Goal: Manage account settings

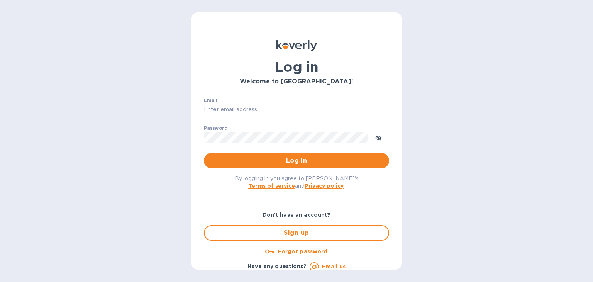
click at [247, 76] on div "Welcome to [GEOGRAPHIC_DATA]!" at bounding box center [296, 81] width 189 height 10
click at [247, 76] on div "Welcome to Koverly!" at bounding box center [296, 81] width 189 height 10
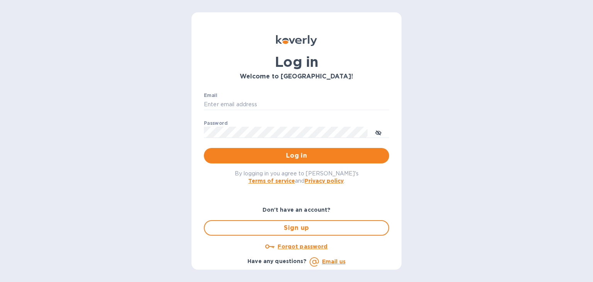
drag, startPoint x: 0, startPoint y: 0, endPoint x: 239, endPoint y: 79, distance: 251.9
click at [239, 79] on div "Welcome to Koverly!" at bounding box center [296, 76] width 189 height 10
drag, startPoint x: 239, startPoint y: 79, endPoint x: 593, endPoint y: 61, distance: 354.3
click at [593, 61] on div "Log in Welcome to Koverly! Email ​ Password ​ Log in By logging in you agree to…" at bounding box center [296, 141] width 593 height 282
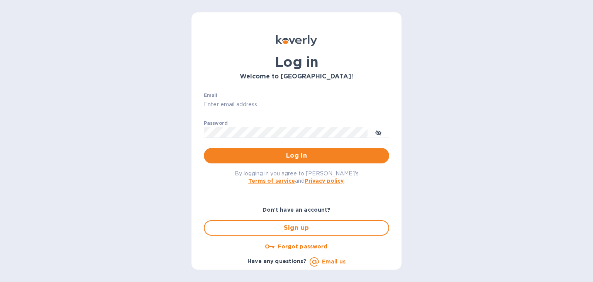
click at [233, 101] on input "Email" at bounding box center [296, 105] width 185 height 12
type input "steven@wmcross.com"
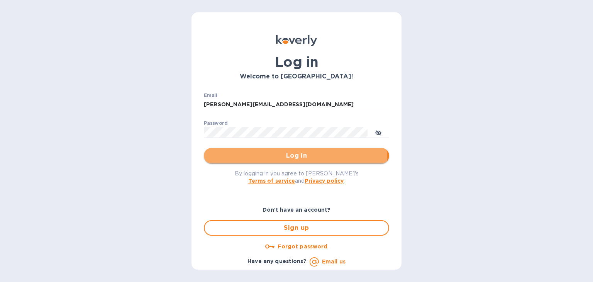
click at [285, 159] on span "Log in" at bounding box center [296, 155] width 173 height 9
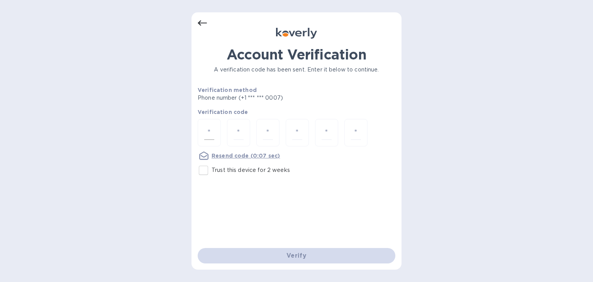
click at [204, 125] on div at bounding box center [209, 132] width 23 height 27
type input "1"
type input "3"
type input "7"
type input "0"
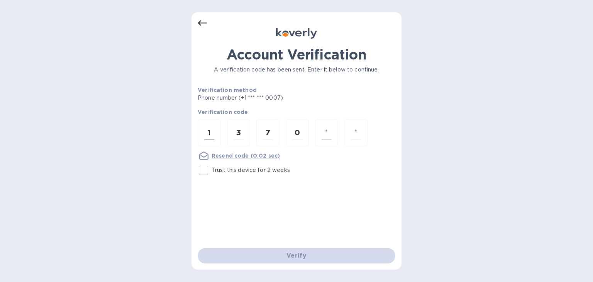
type input "1"
type input "0"
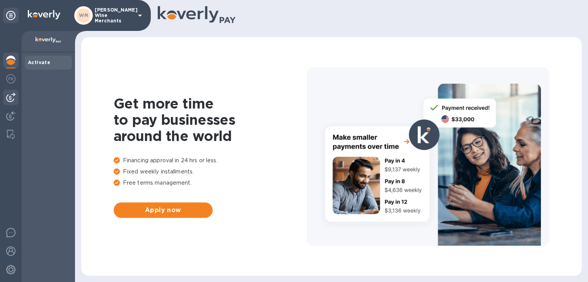
click at [13, 97] on img at bounding box center [10, 97] width 9 height 9
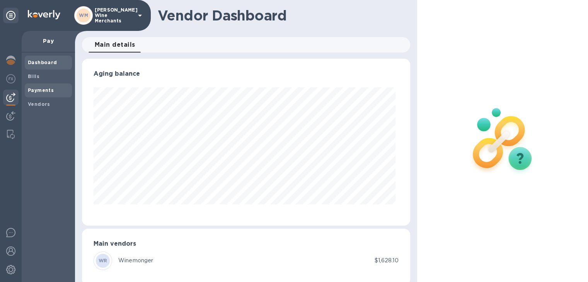
scroll to position [167, 324]
click at [46, 87] on b "Payments" at bounding box center [41, 90] width 26 height 6
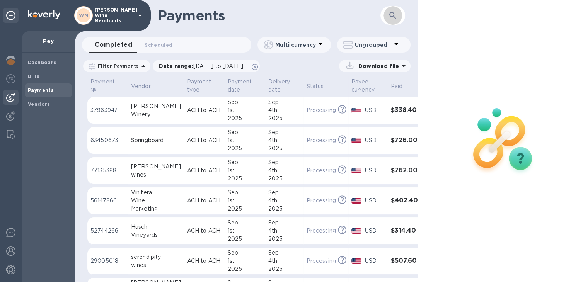
click at [389, 23] on button "button" at bounding box center [392, 15] width 19 height 19
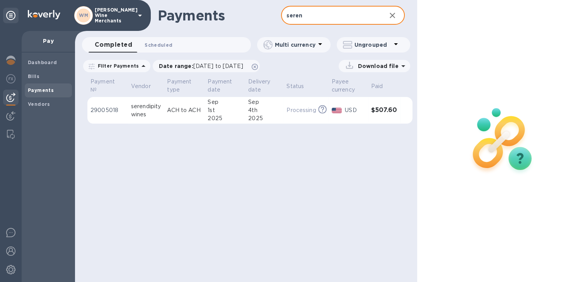
type input "seren"
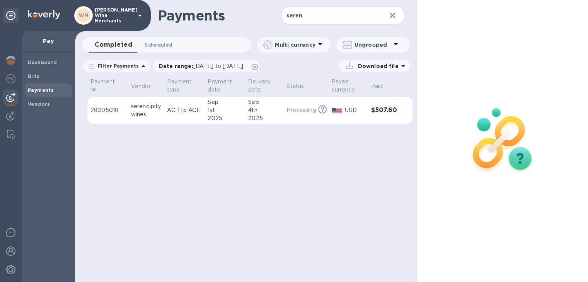
click at [156, 45] on span "Scheduled 0" at bounding box center [158, 45] width 28 height 8
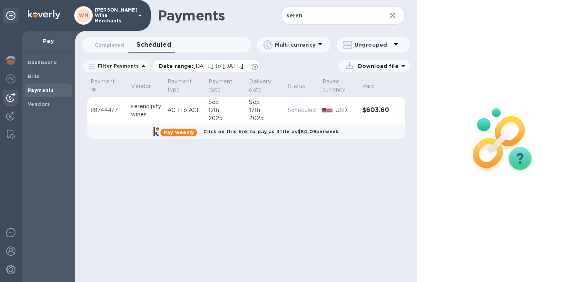
click at [213, 64] on span "[DATE] to [DATE]" at bounding box center [218, 66] width 50 height 6
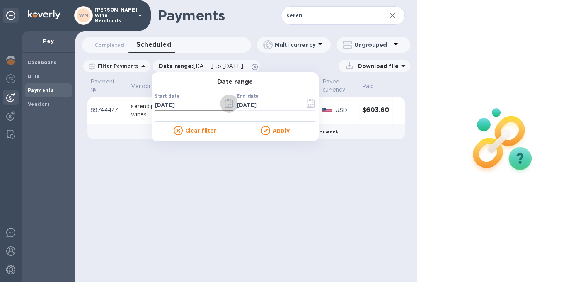
click at [224, 103] on icon "button" at bounding box center [228, 103] width 9 height 9
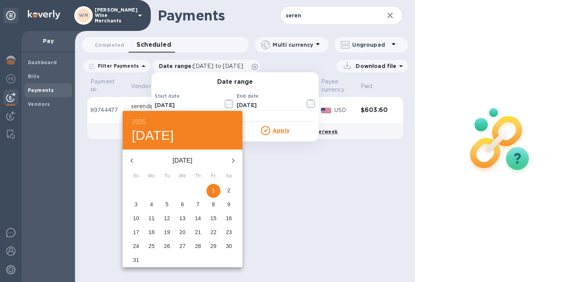
click at [232, 159] on icon "button" at bounding box center [233, 160] width 3 height 5
click at [181, 230] on p "24" at bounding box center [182, 232] width 6 height 8
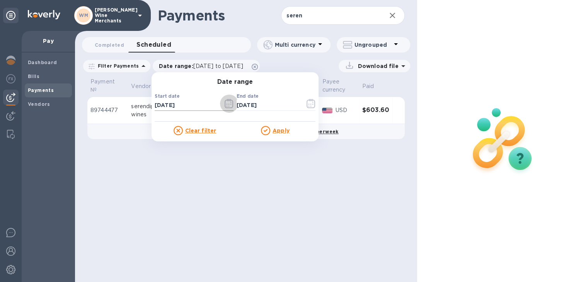
click at [221, 104] on button "button" at bounding box center [229, 103] width 18 height 19
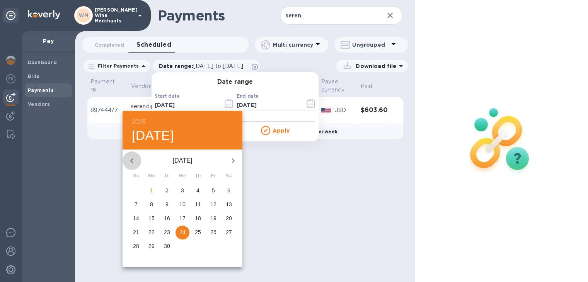
click at [128, 154] on button "button" at bounding box center [131, 160] width 19 height 19
click at [216, 186] on button "1" at bounding box center [213, 191] width 14 height 14
type input "[DATE]"
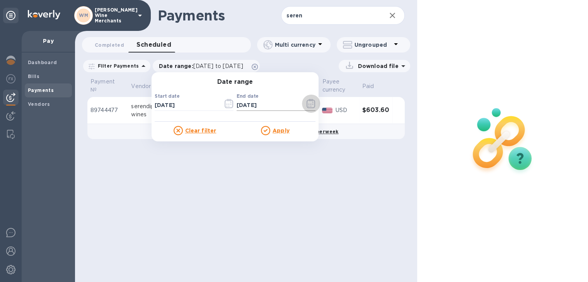
click at [307, 99] on icon "button" at bounding box center [310, 103] width 9 height 9
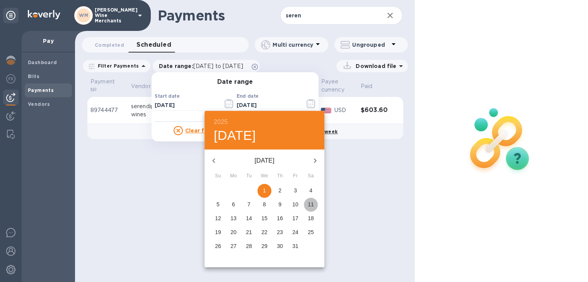
click at [304, 204] on span "11" at bounding box center [311, 204] width 14 height 8
type input "10/11/2025"
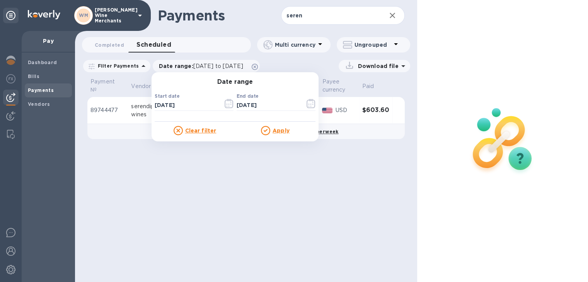
click at [277, 132] on u "Apply" at bounding box center [280, 130] width 17 height 6
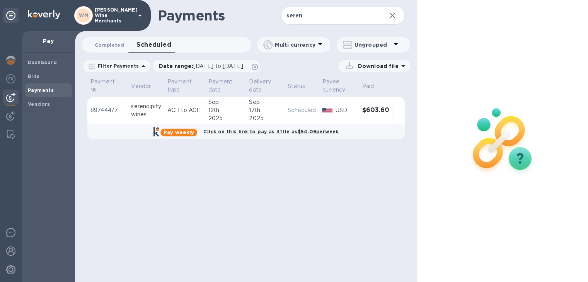
click at [110, 48] on span "Completed 0" at bounding box center [109, 45] width 29 height 8
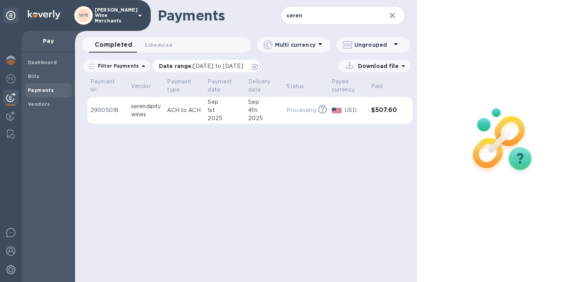
click at [201, 65] on span "[DATE] to [DATE]" at bounding box center [218, 66] width 50 height 6
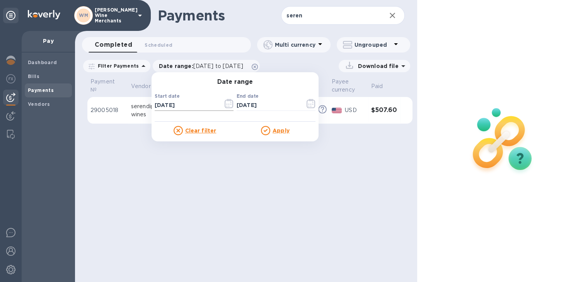
click at [224, 107] on icon "button" at bounding box center [228, 103] width 9 height 9
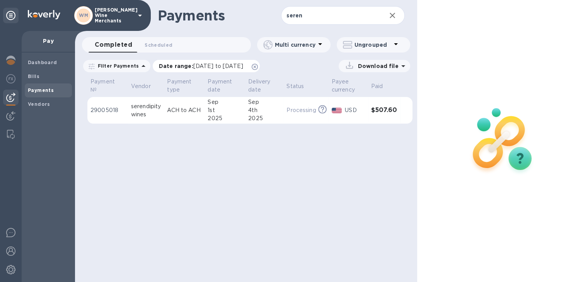
drag, startPoint x: 212, startPoint y: 71, endPoint x: 211, endPoint y: 65, distance: 6.2
click at [211, 65] on div "Date range : [DATE] to [DATE]" at bounding box center [206, 66] width 107 height 12
click at [211, 65] on span "[DATE] to [DATE]" at bounding box center [218, 66] width 50 height 6
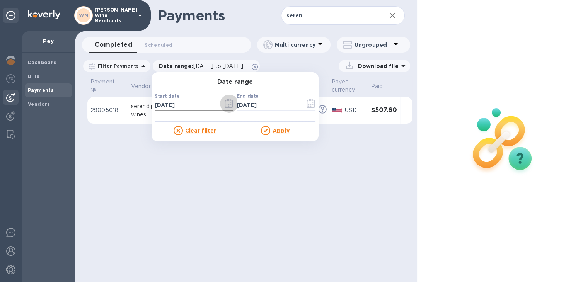
click at [224, 102] on icon "button" at bounding box center [228, 103] width 9 height 9
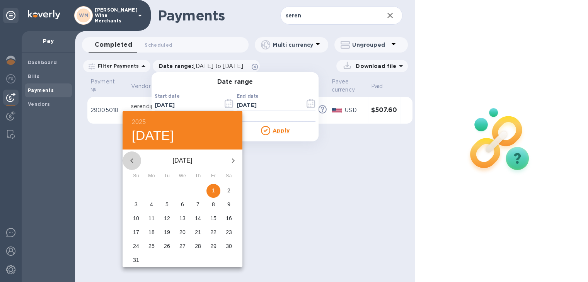
click at [133, 161] on icon "button" at bounding box center [131, 160] width 9 height 9
click at [150, 247] on p "28" at bounding box center [151, 246] width 6 height 8
type input "07/28/2025"
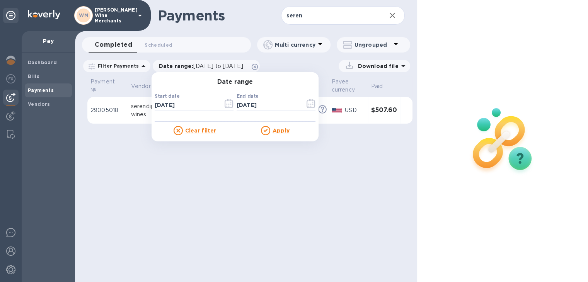
click at [276, 130] on u "Apply" at bounding box center [280, 130] width 17 height 6
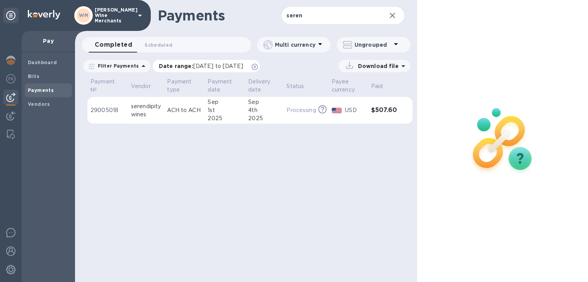
click at [243, 63] on span "07/28/2025 to 09/02/2025" at bounding box center [218, 66] width 50 height 6
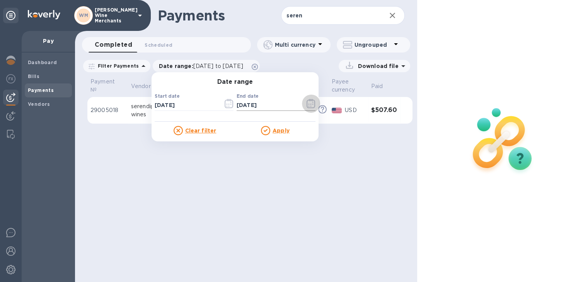
click at [308, 104] on icon "button" at bounding box center [310, 103] width 9 height 9
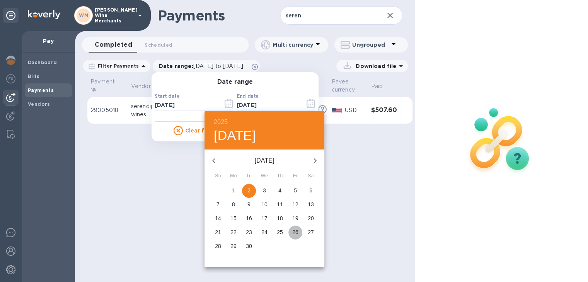
click at [292, 230] on p "26" at bounding box center [295, 232] width 6 height 8
type input "09/26/2025"
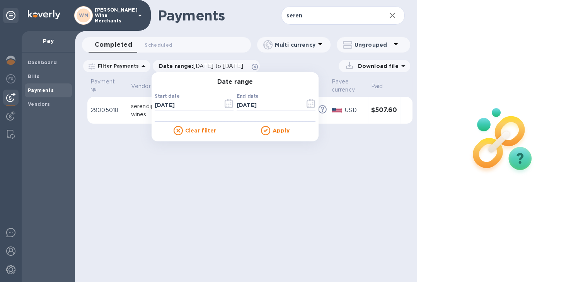
click at [276, 134] on p "Apply" at bounding box center [280, 131] width 17 height 8
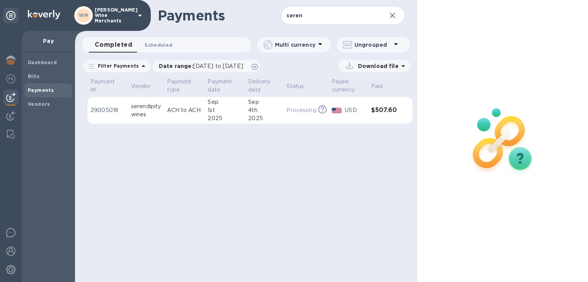
click at [156, 45] on span "Scheduled 0" at bounding box center [158, 45] width 28 height 8
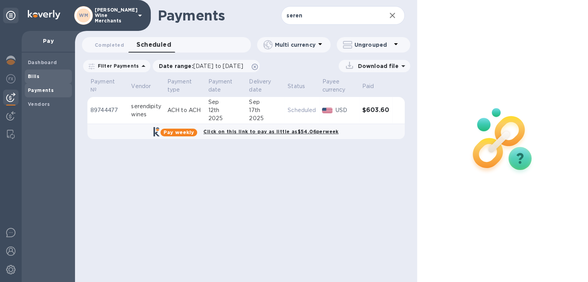
click at [32, 76] on b "Bills" at bounding box center [34, 76] width 12 height 6
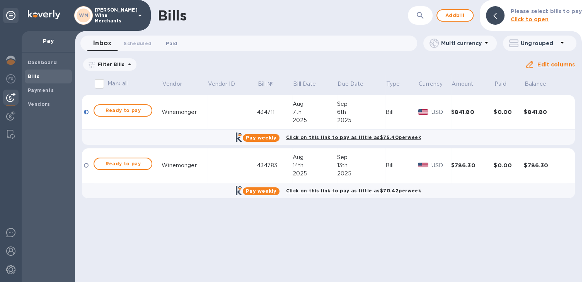
click at [172, 42] on span "Paid 0" at bounding box center [172, 43] width 12 height 8
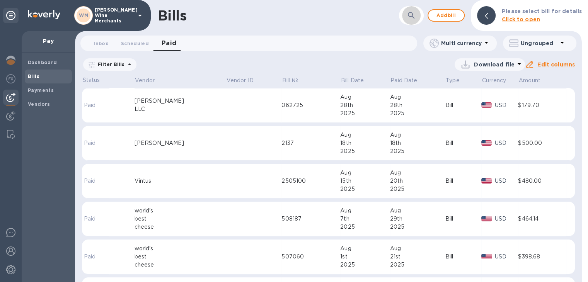
click at [416, 19] on icon "button" at bounding box center [410, 15] width 9 height 9
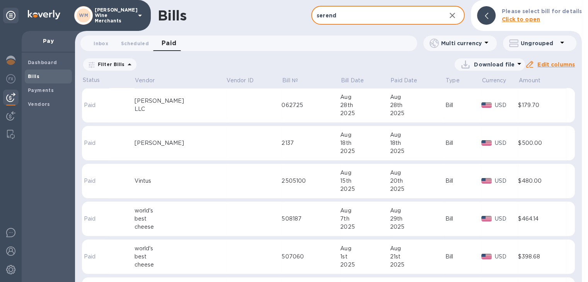
type input "serend"
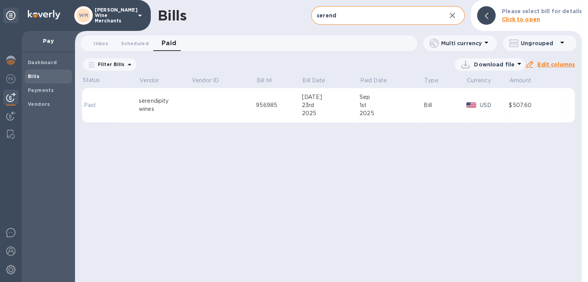
click at [0, 0] on span "08/01/2025 to 09/01/2025" at bounding box center [0, 0] width 0 height 0
click at [0, 0] on icon "button" at bounding box center [0, 0] width 0 height 0
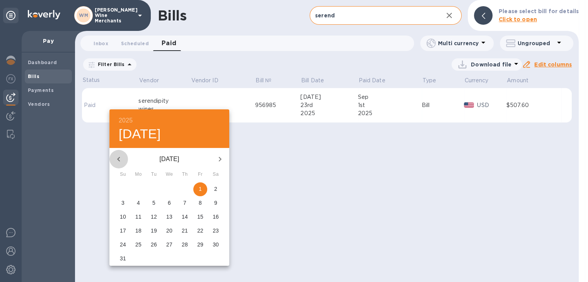
click at [118, 160] on icon "button" at bounding box center [118, 159] width 9 height 9
click at [152, 189] on p "1" at bounding box center [153, 189] width 3 height 8
type input "07/01/2025"
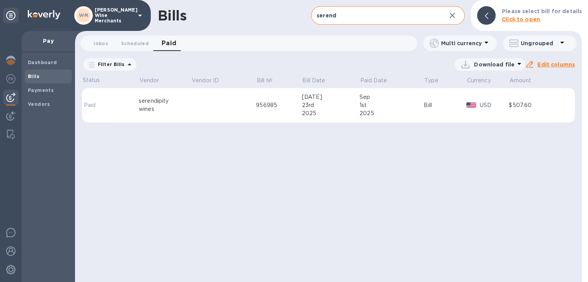
click at [0, 0] on u "Apply" at bounding box center [0, 0] width 0 height 0
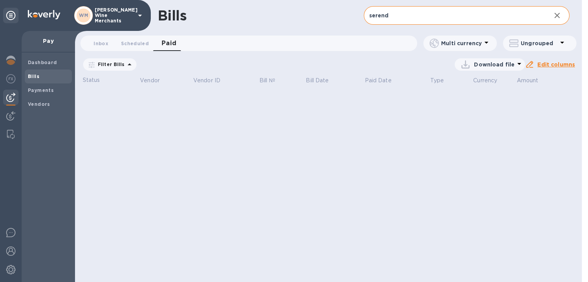
click at [0, 0] on p "Paid date : 07/01/2025 to 09/01/2025" at bounding box center [0, 0] width 0 height 0
click at [0, 0] on icon "button" at bounding box center [0, 0] width 0 height 0
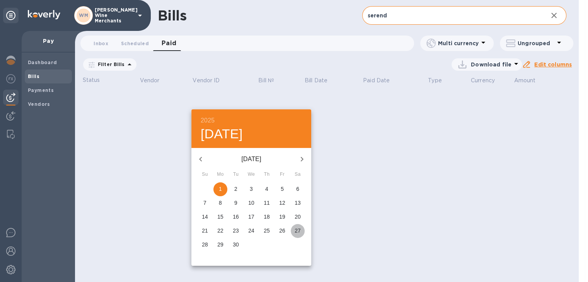
click at [295, 226] on button "27" at bounding box center [297, 231] width 14 height 14
type input "09/27/2025"
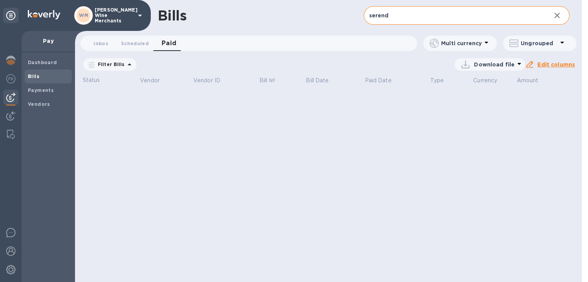
click at [0, 0] on u "Apply" at bounding box center [0, 0] width 0 height 0
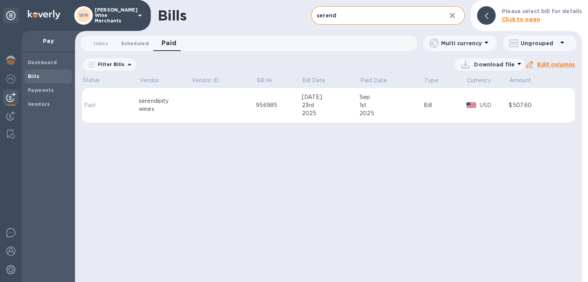
click at [130, 43] on span "Scheduled 0" at bounding box center [135, 43] width 28 height 8
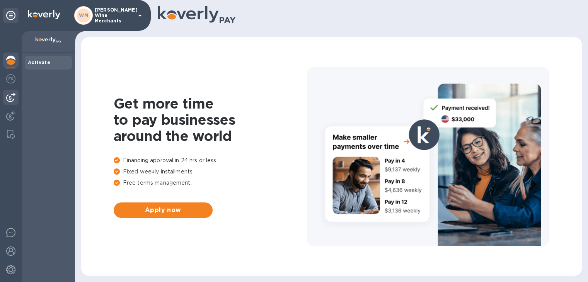
click at [6, 96] on img at bounding box center [10, 97] width 9 height 9
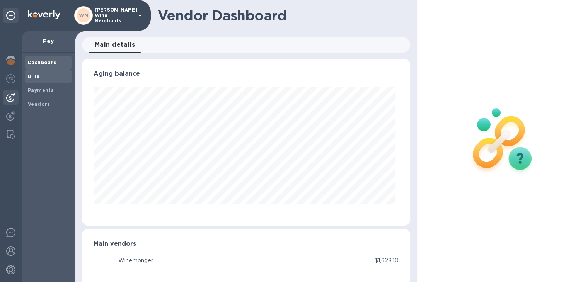
scroll to position [167, 324]
click at [36, 76] on b "Bills" at bounding box center [34, 76] width 12 height 6
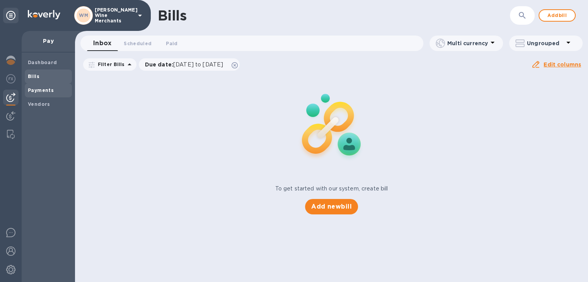
click at [37, 93] on span "Payments" at bounding box center [41, 91] width 26 height 8
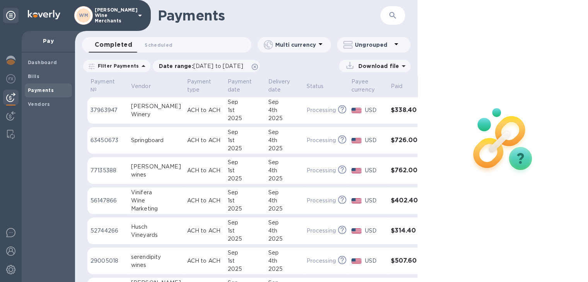
click at [398, 17] on button "button" at bounding box center [392, 15] width 19 height 19
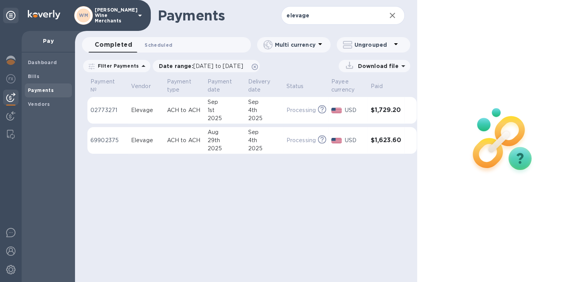
click at [160, 46] on span "Scheduled 0" at bounding box center [158, 45] width 28 height 8
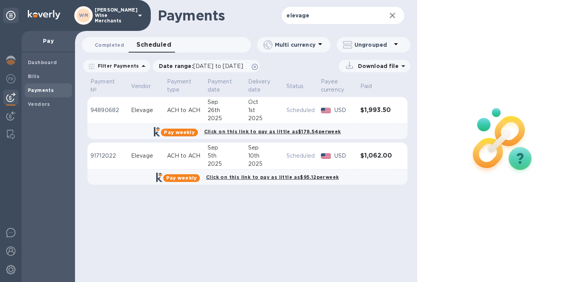
click at [110, 42] on span "Completed 0" at bounding box center [109, 45] width 29 height 8
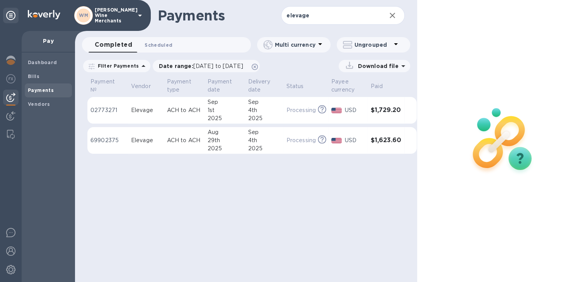
click at [155, 44] on span "Scheduled 0" at bounding box center [158, 45] width 28 height 8
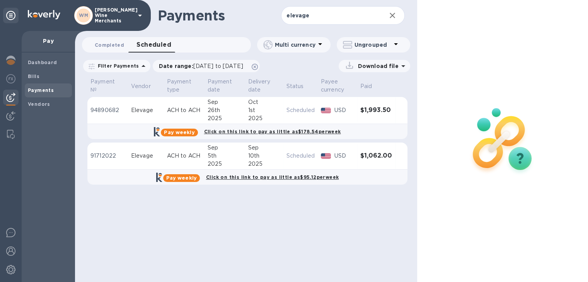
click at [107, 44] on span "Completed 0" at bounding box center [109, 45] width 29 height 8
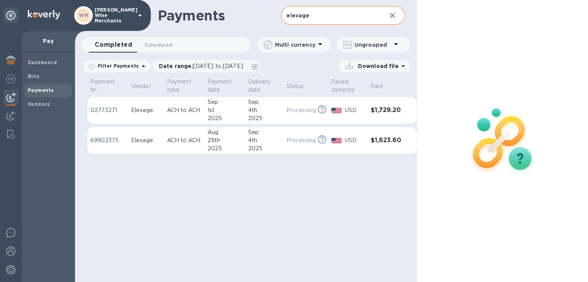
click at [314, 18] on input "elevage" at bounding box center [330, 15] width 99 height 19
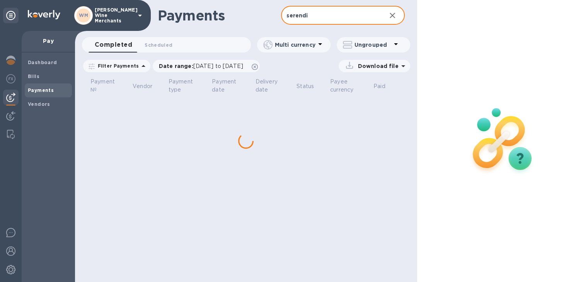
type input "serendi"
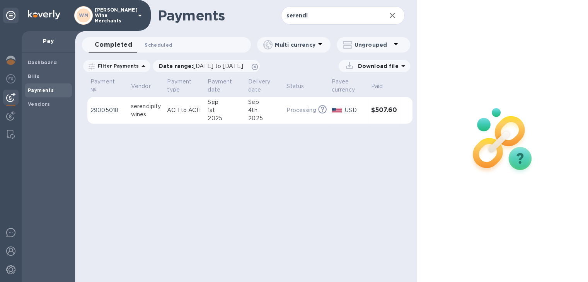
click at [161, 44] on span "Scheduled 0" at bounding box center [158, 45] width 28 height 8
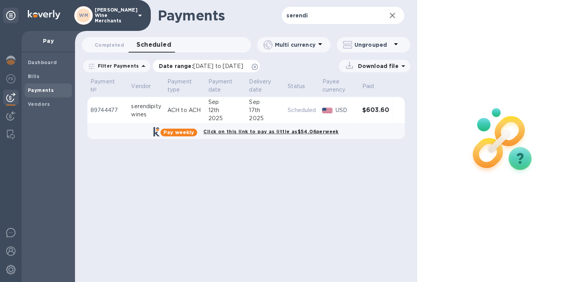
click at [209, 63] on span "[DATE] to [DATE]" at bounding box center [218, 66] width 50 height 6
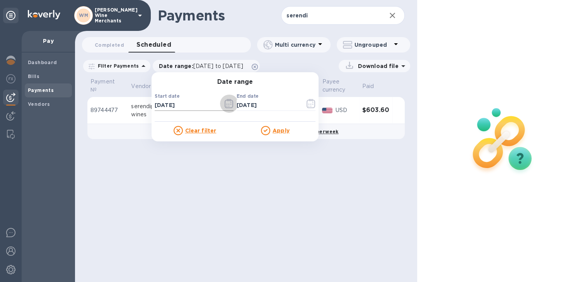
click at [224, 104] on icon "button" at bounding box center [228, 103] width 9 height 9
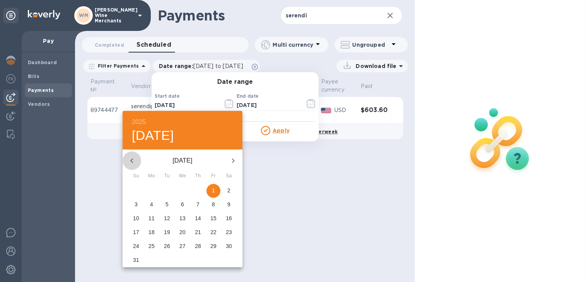
click at [132, 160] on icon "button" at bounding box center [131, 160] width 9 height 9
click at [232, 161] on icon "button" at bounding box center [232, 160] width 9 height 9
click at [131, 163] on icon "button" at bounding box center [131, 160] width 9 height 9
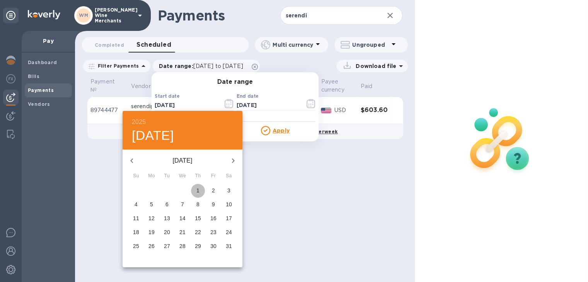
click at [199, 191] on span "1" at bounding box center [198, 191] width 14 height 8
type input "[DATE]"
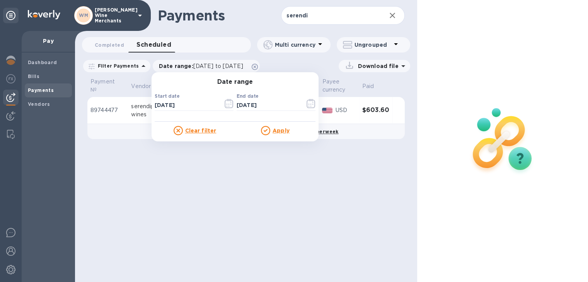
click at [279, 130] on u "Apply" at bounding box center [280, 130] width 17 height 6
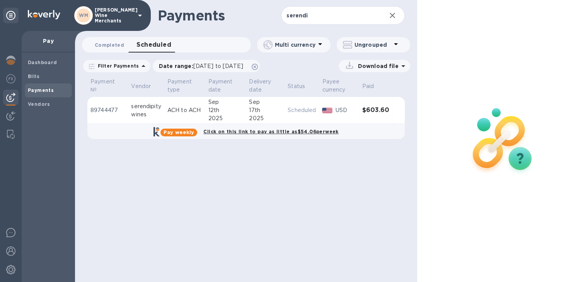
click at [113, 42] on span "Completed 0" at bounding box center [109, 45] width 29 height 8
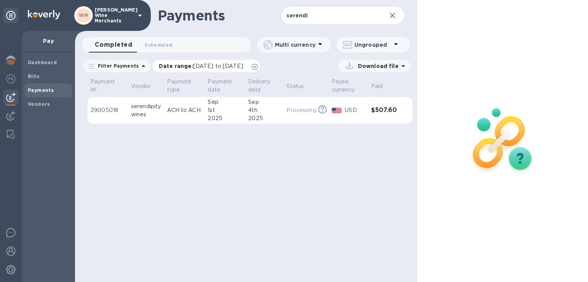
click at [216, 68] on span "[DATE] to [DATE]" at bounding box center [218, 66] width 50 height 6
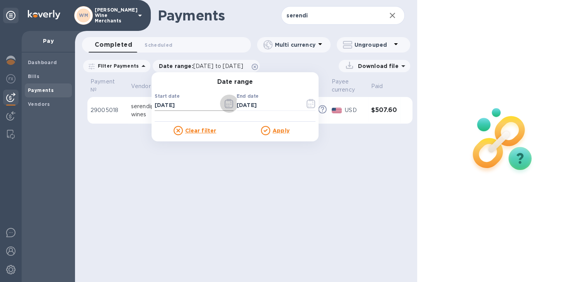
click at [226, 105] on icon "button" at bounding box center [226, 104] width 1 height 1
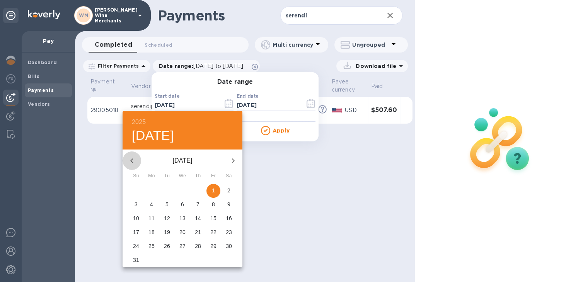
click at [133, 161] on icon "button" at bounding box center [131, 160] width 9 height 9
click at [198, 194] on p "1" at bounding box center [197, 191] width 3 height 8
type input "[DATE]"
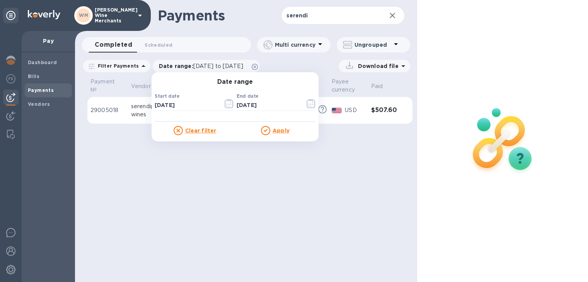
click at [280, 129] on u "Apply" at bounding box center [280, 130] width 17 height 6
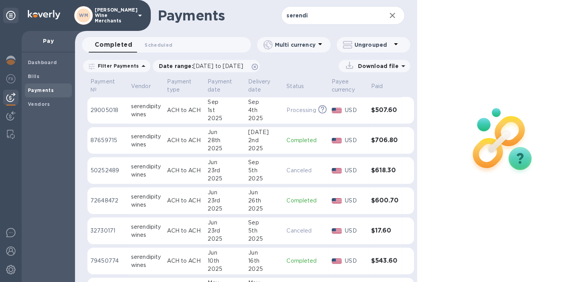
scroll to position [29, 0]
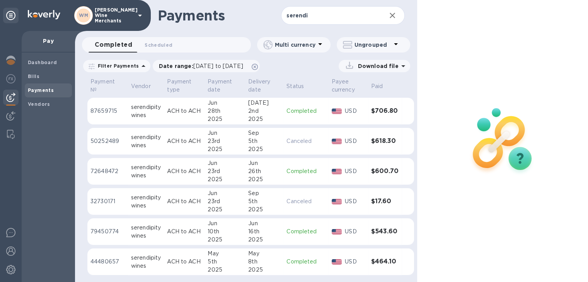
click at [224, 258] on div "5th" at bounding box center [224, 262] width 34 height 8
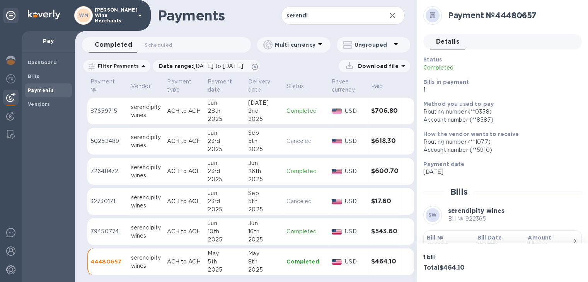
click at [183, 231] on p "ACH to ACH" at bounding box center [184, 232] width 34 height 8
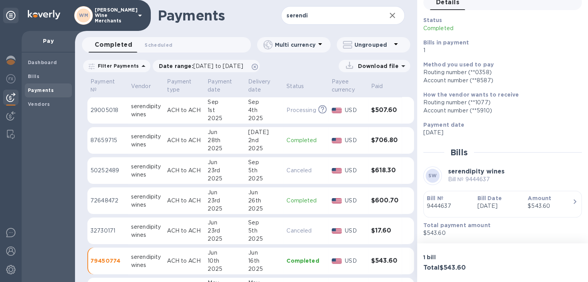
scroll to position [29, 0]
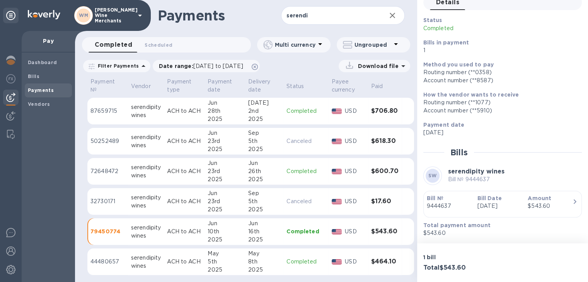
click at [207, 174] on div "23rd" at bounding box center [224, 171] width 34 height 8
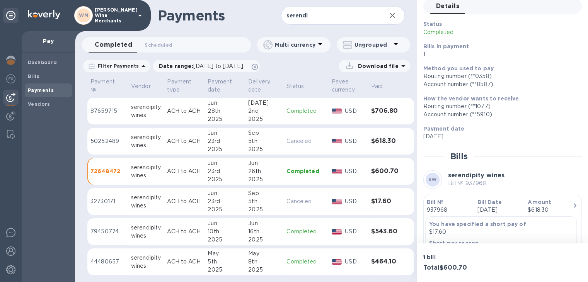
scroll to position [45, 0]
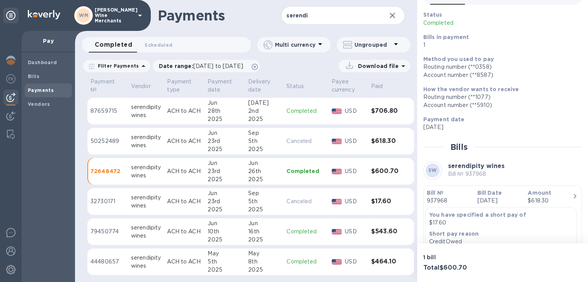
click at [160, 138] on div "serendipity" at bounding box center [146, 137] width 30 height 8
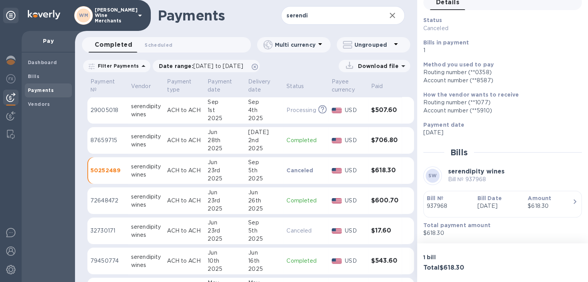
click at [255, 113] on div "4th" at bounding box center [264, 110] width 32 height 8
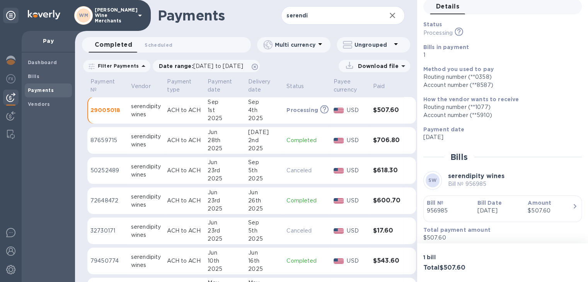
scroll to position [36, 0]
click at [196, 140] on p "ACH to ACH" at bounding box center [184, 140] width 34 height 8
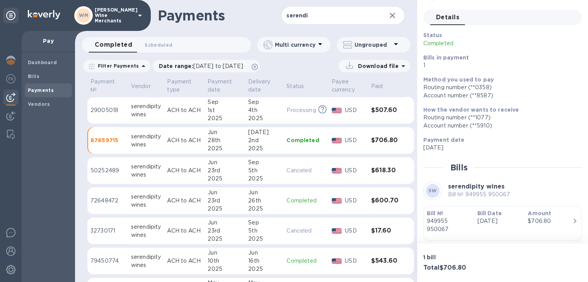
scroll to position [48, 0]
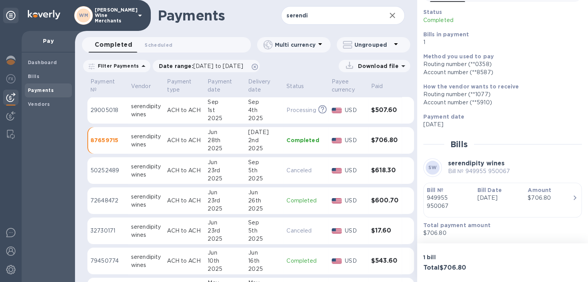
click at [301, 171] on p "Canceled" at bounding box center [305, 170] width 39 height 8
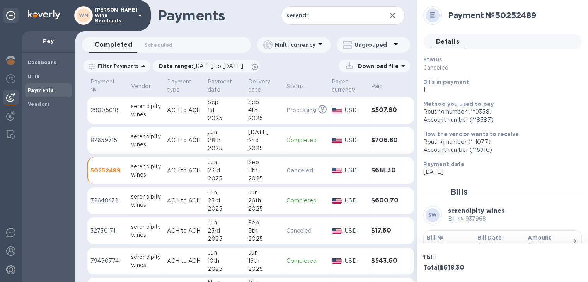
scroll to position [39, 0]
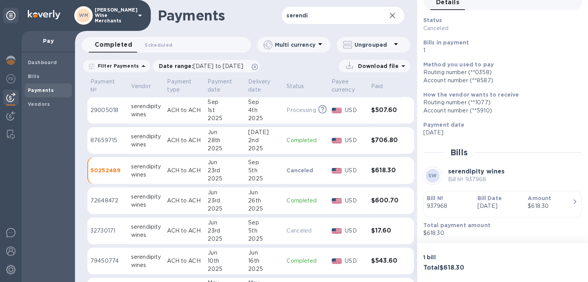
click at [280, 144] on td "[DATE]" at bounding box center [264, 140] width 38 height 27
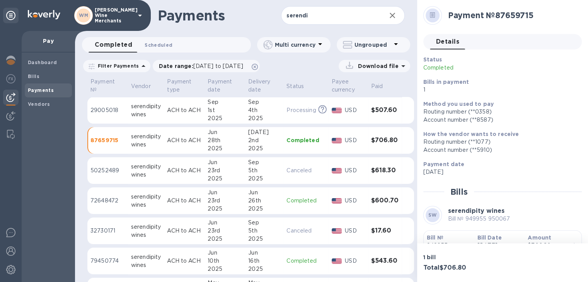
click at [168, 44] on span "Scheduled 0" at bounding box center [158, 45] width 28 height 8
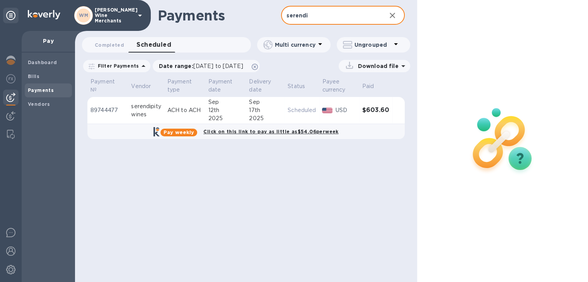
click at [320, 16] on input "serendi" at bounding box center [330, 15] width 99 height 19
type input "[PERSON_NAME]"
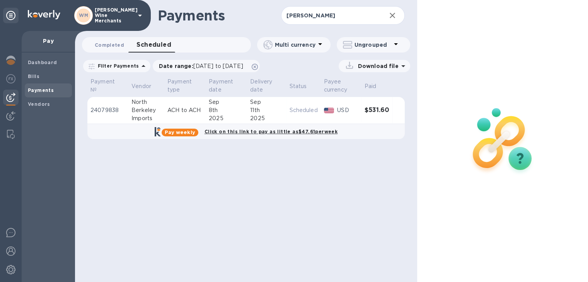
click at [109, 39] on button "Completed 0" at bounding box center [109, 44] width 42 height 15
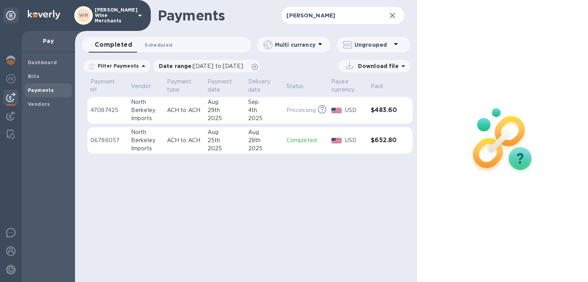
click at [155, 42] on span "Scheduled 0" at bounding box center [158, 45] width 28 height 8
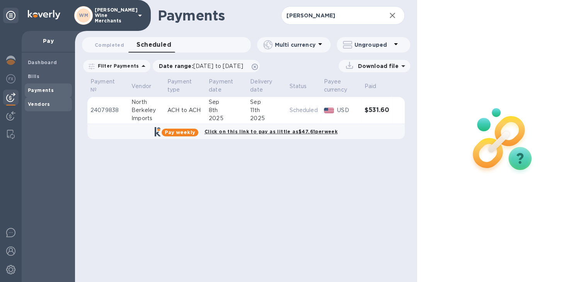
click at [37, 105] on b "Vendors" at bounding box center [39, 104] width 22 height 6
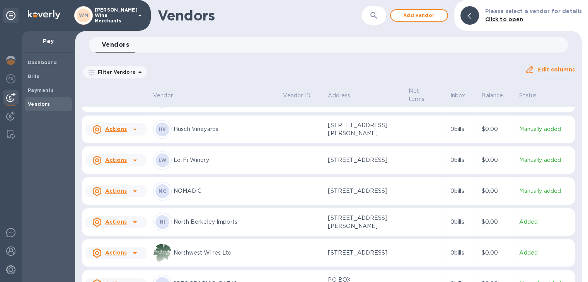
scroll to position [562, 0]
click at [207, 221] on p "North Berkeley Imports" at bounding box center [224, 222] width 103 height 8
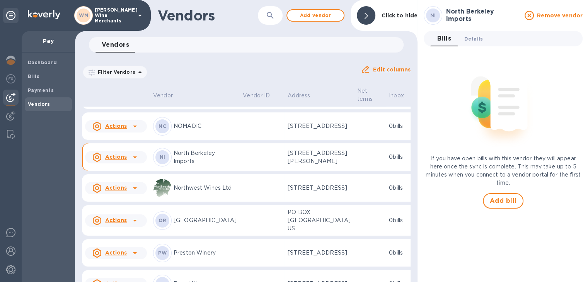
click at [471, 39] on span "Details 0" at bounding box center [473, 39] width 19 height 8
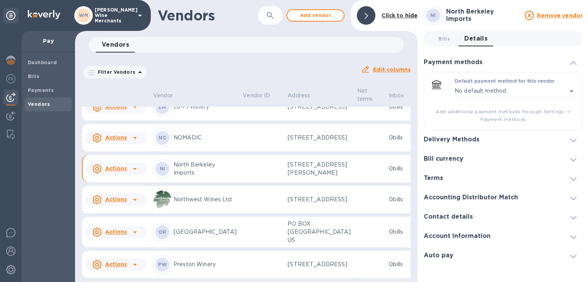
scroll to position [6, 0]
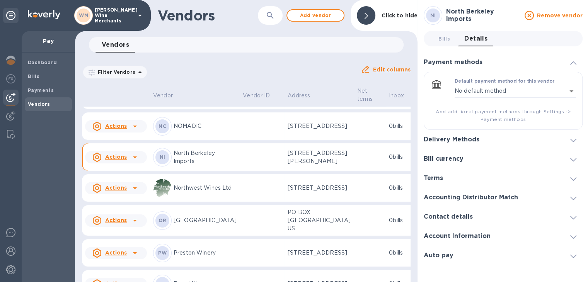
click at [571, 235] on icon at bounding box center [573, 236] width 6 height 3
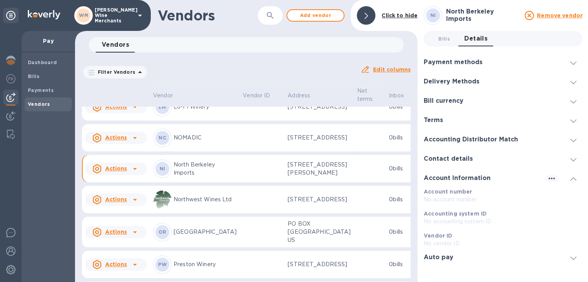
click at [571, 157] on div "Contact details" at bounding box center [502, 158] width 159 height 19
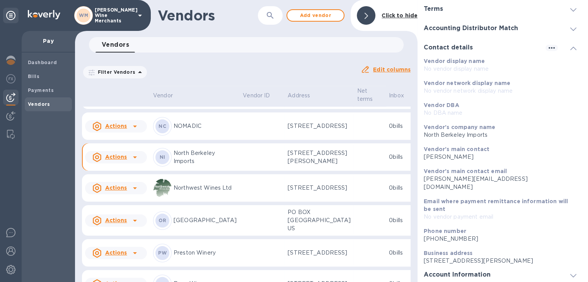
scroll to position [113, 0]
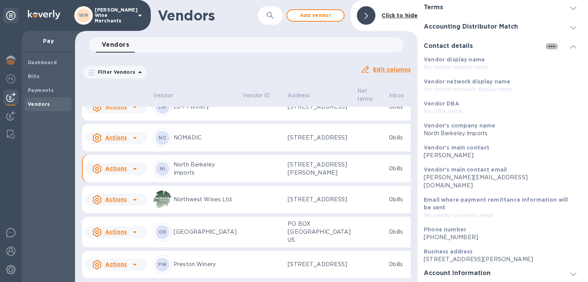
click at [547, 42] on icon "button" at bounding box center [551, 46] width 9 height 9
click at [559, 61] on li "Edit" at bounding box center [554, 61] width 31 height 25
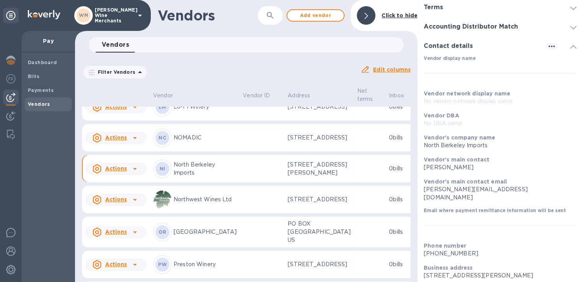
click at [502, 180] on b "Vendor's main contact email" at bounding box center [464, 181] width 83 height 6
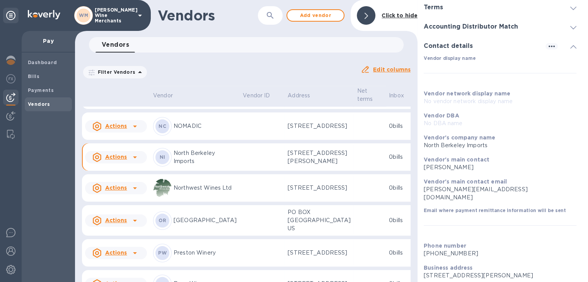
scroll to position [159, 0]
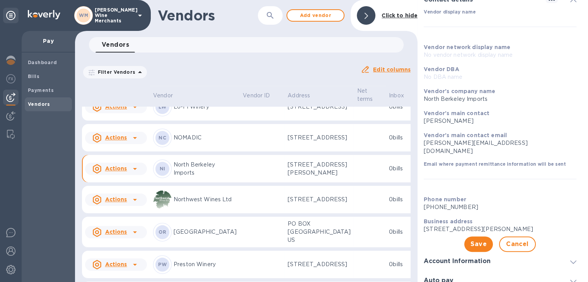
click at [515, 142] on p "[PERSON_NAME][EMAIL_ADDRESS][DOMAIN_NAME]" at bounding box center [499, 147] width 153 height 16
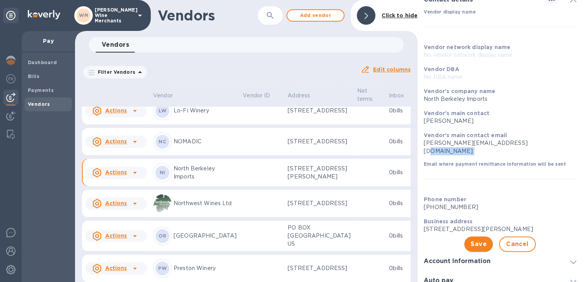
click at [515, 142] on p "[PERSON_NAME][EMAIL_ADDRESS][DOMAIN_NAME]" at bounding box center [499, 147] width 153 height 16
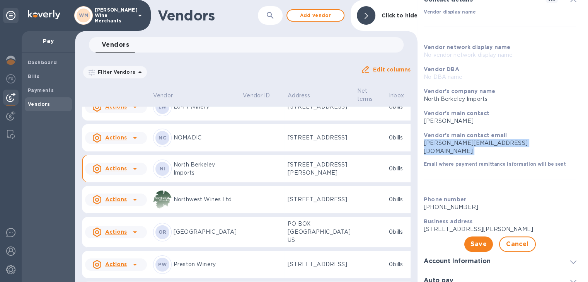
click at [515, 142] on p "[PERSON_NAME][EMAIL_ADDRESS][DOMAIN_NAME]" at bounding box center [499, 147] width 153 height 16
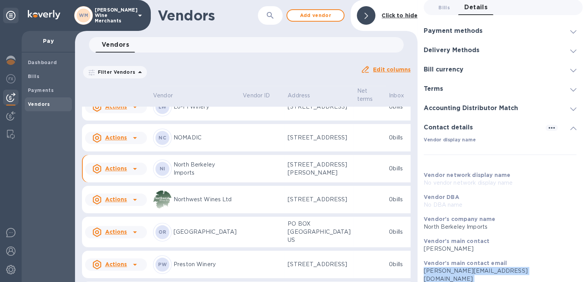
scroll to position [0, 0]
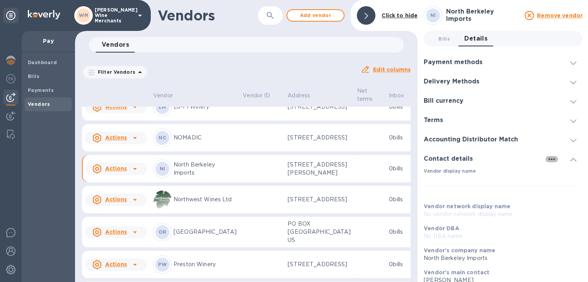
click at [547, 158] on icon "button" at bounding box center [551, 159] width 9 height 9
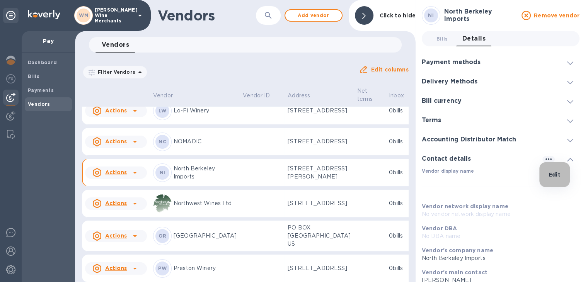
click at [556, 175] on p "Edit" at bounding box center [554, 175] width 12 height 8
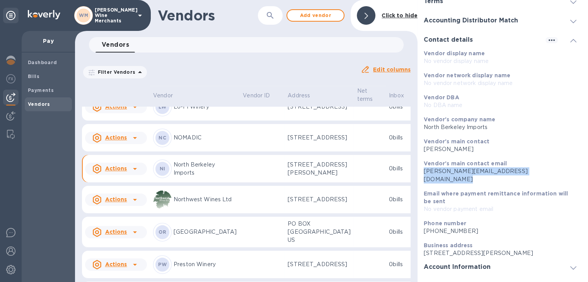
scroll to position [124, 0]
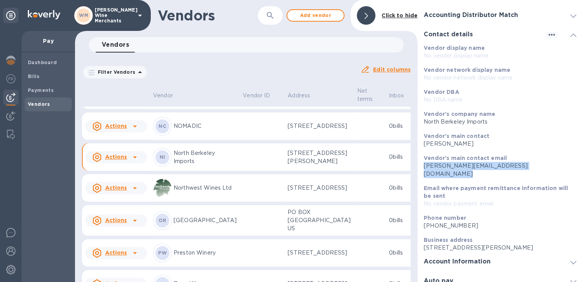
click at [511, 165] on p "[PERSON_NAME][EMAIL_ADDRESS][DOMAIN_NAME]" at bounding box center [499, 170] width 153 height 16
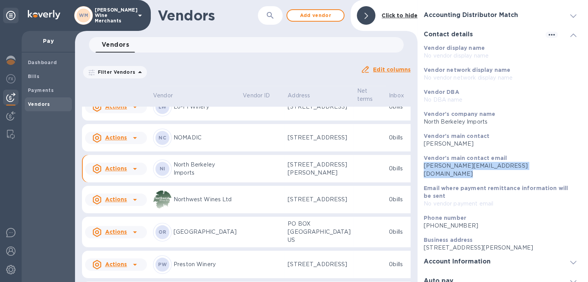
click at [511, 165] on p "[PERSON_NAME][EMAIL_ADDRESS][DOMAIN_NAME]" at bounding box center [499, 170] width 153 height 16
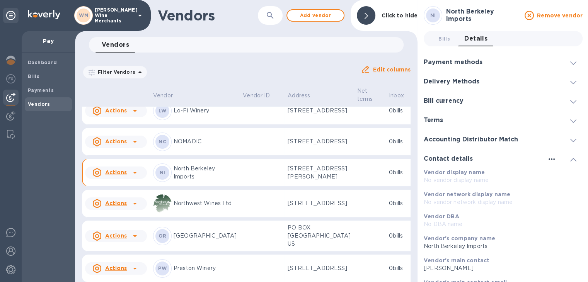
scroll to position [0, 0]
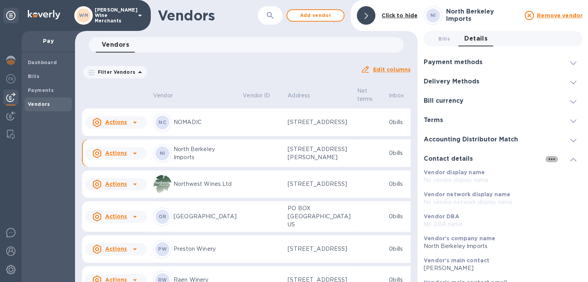
click at [548, 155] on icon "button" at bounding box center [551, 159] width 9 height 9
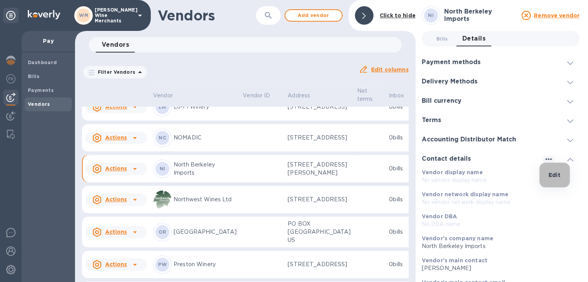
click at [553, 175] on p "Edit" at bounding box center [554, 175] width 12 height 8
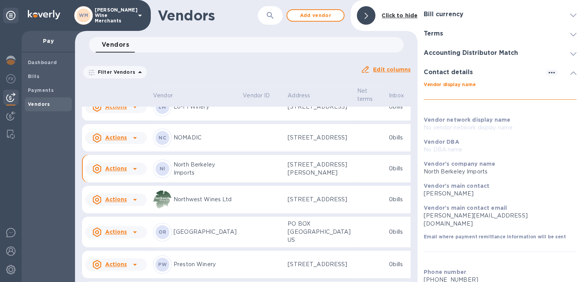
click at [469, 97] on input "text" at bounding box center [499, 94] width 153 height 12
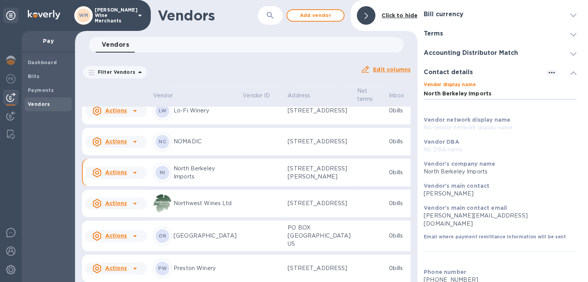
type input "North Berkeley Imports"
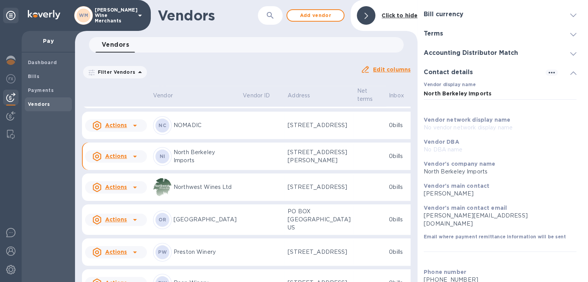
click at [520, 158] on div "Vendor's company name North Berkeley Imports" at bounding box center [499, 168] width 159 height 22
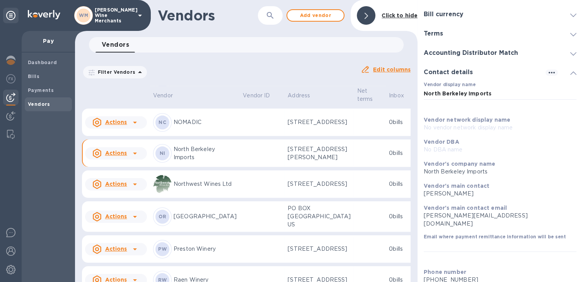
click at [482, 128] on p "No vendor network display name" at bounding box center [499, 128] width 153 height 8
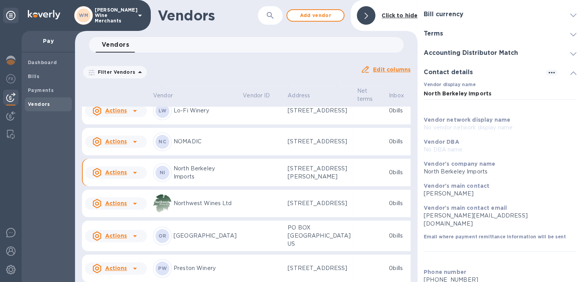
scroll to position [159, 0]
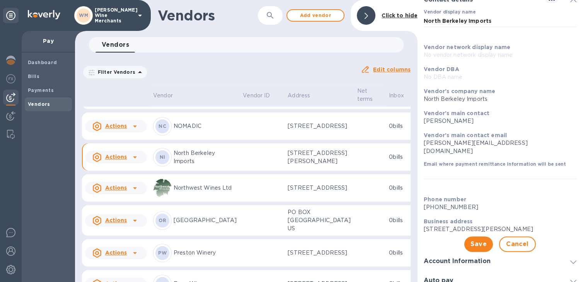
click at [479, 143] on p "[PERSON_NAME][EMAIL_ADDRESS][DOMAIN_NAME]" at bounding box center [499, 147] width 153 height 16
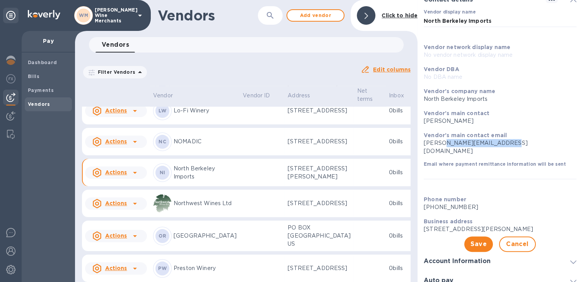
click at [479, 143] on p "[PERSON_NAME][EMAIL_ADDRESS][DOMAIN_NAME]" at bounding box center [499, 147] width 153 height 16
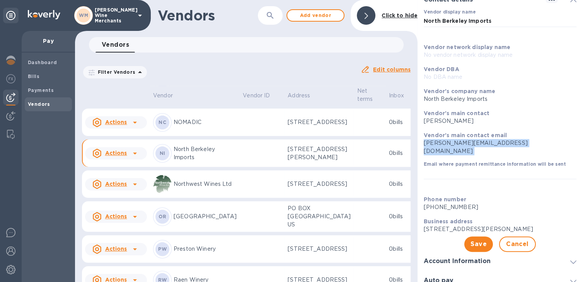
click at [479, 143] on p "[PERSON_NAME][EMAIL_ADDRESS][DOMAIN_NAME]" at bounding box center [499, 147] width 153 height 16
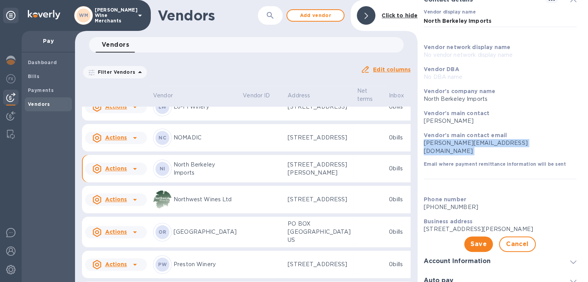
click at [479, 143] on p "[PERSON_NAME][EMAIL_ADDRESS][DOMAIN_NAME]" at bounding box center [499, 147] width 153 height 16
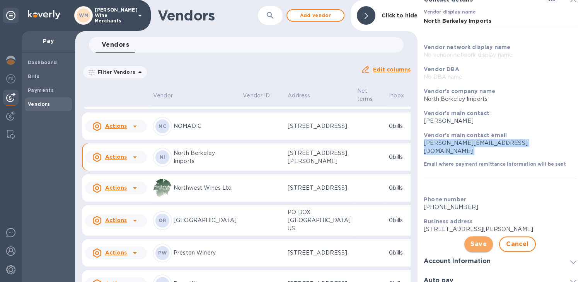
click at [479, 240] on span "Save" at bounding box center [478, 244] width 16 height 9
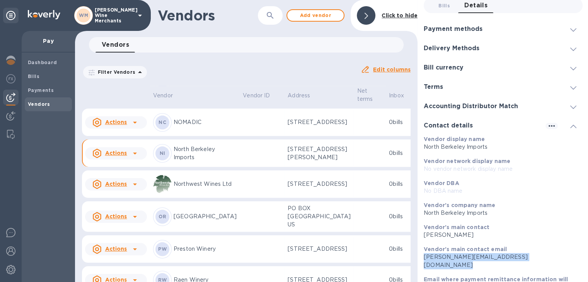
scroll to position [28, 0]
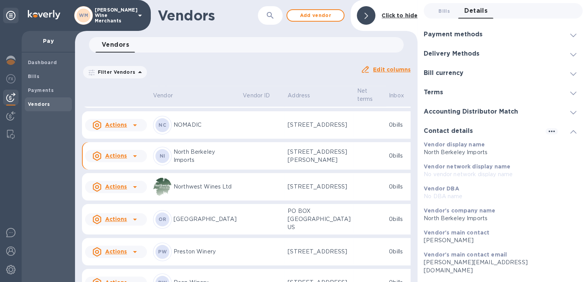
click at [570, 130] on icon at bounding box center [573, 131] width 6 height 3
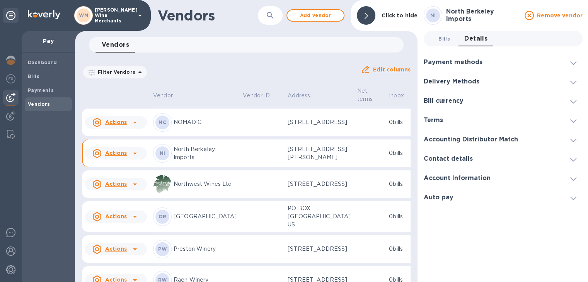
scroll to position [650, 0]
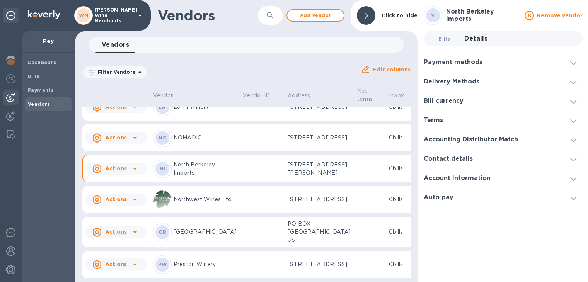
click at [440, 35] on span "Bills 0" at bounding box center [444, 39] width 12 height 8
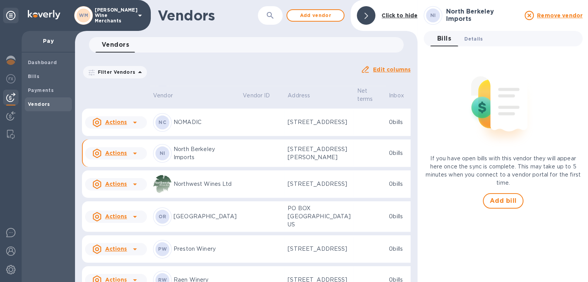
click at [470, 35] on span "Details 0" at bounding box center [473, 39] width 19 height 8
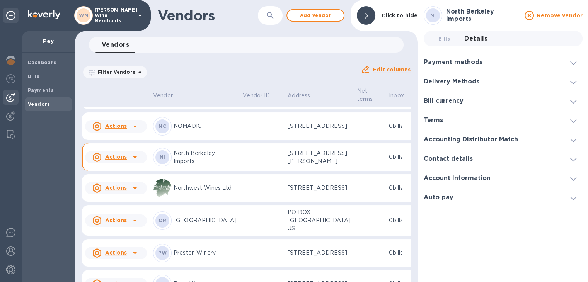
click at [36, 107] on span "Vendors" at bounding box center [39, 104] width 22 height 8
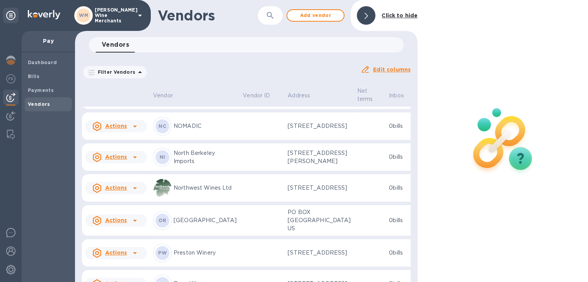
click at [36, 107] on span "Vendors" at bounding box center [39, 104] width 22 height 8
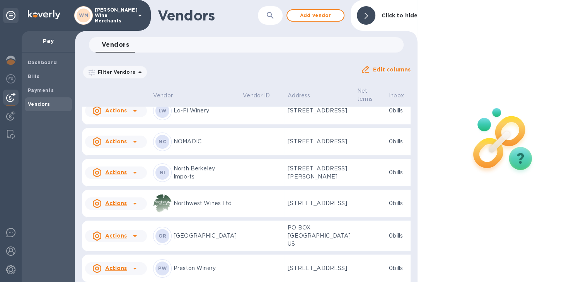
click at [133, 177] on icon at bounding box center [134, 172] width 9 height 9
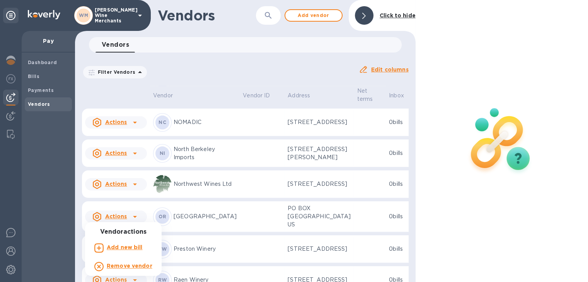
click at [363, 68] on div at bounding box center [294, 141] width 588 height 282
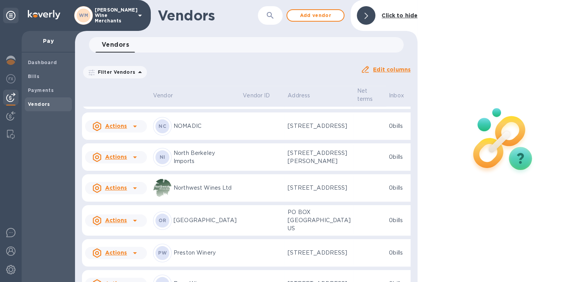
click at [363, 68] on icon at bounding box center [364, 69] width 9 height 9
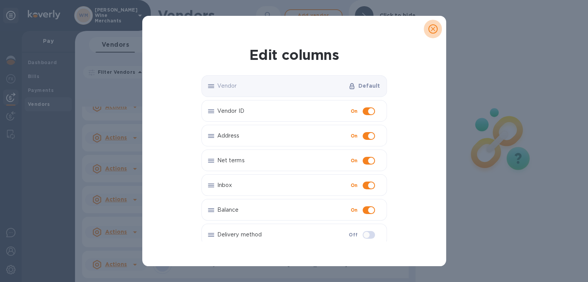
click at [432, 30] on icon "close" at bounding box center [432, 29] width 5 height 5
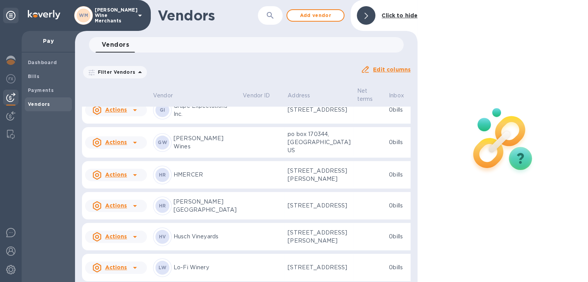
scroll to position [288, 0]
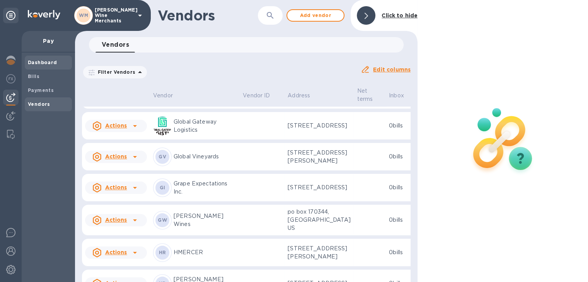
click at [36, 59] on span "Dashboard" at bounding box center [42, 63] width 29 height 8
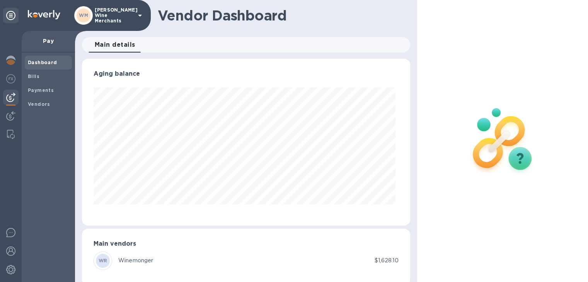
scroll to position [167, 324]
